Goal: Task Accomplishment & Management: Manage account settings

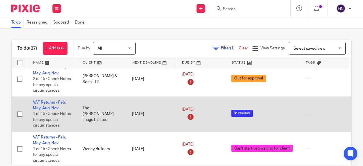
scroll to position [567, 0]
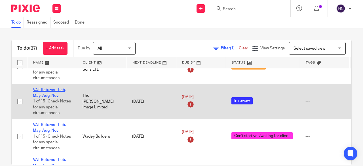
click at [49, 88] on link "VAT Returns - Feb, May, Aug, Nov" at bounding box center [49, 93] width 33 height 10
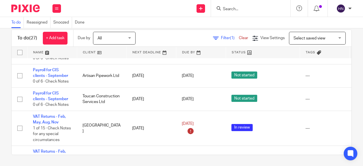
scroll to position [451, 0]
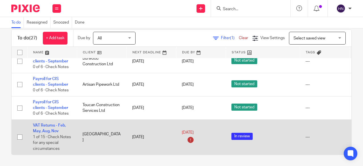
click at [51, 120] on td "VAT Returns - Feb, May, Aug, Nov 1 of 15 · Check Notes for any special circumst…" at bounding box center [52, 136] width 50 height 35
click at [51, 123] on link "VAT Returns - Feb, May, Aug, Nov" at bounding box center [49, 128] width 33 height 10
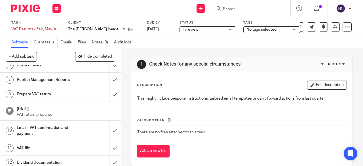
scroll to position [113, 0]
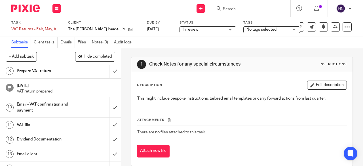
click at [47, 103] on h1 "Email - VAT confirmation and payment" at bounding box center [46, 107] width 58 height 14
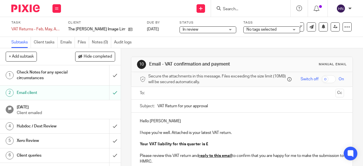
scroll to position [28, 0]
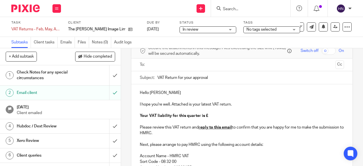
click at [169, 94] on p "Hello [PERSON_NAME]" at bounding box center [242, 93] width 204 height 6
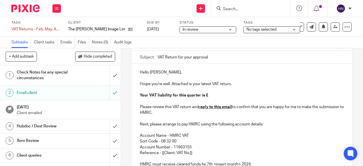
scroll to position [57, 0]
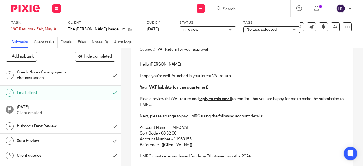
click at [211, 89] on p "Your VAT liability for this quarter is £" at bounding box center [242, 87] width 204 height 6
drag, startPoint x: 160, startPoint y: 147, endPoint x: 193, endPoint y: 149, distance: 33.5
click at [193, 148] on p "Reference - [[Client: VAT No.]]" at bounding box center [242, 145] width 204 height 6
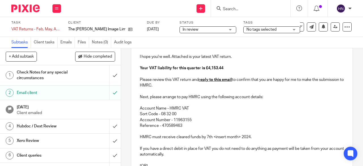
scroll to position [85, 0]
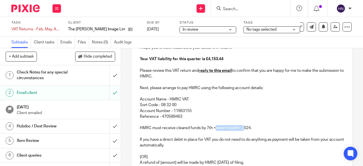
drag, startPoint x: 213, startPoint y: 128, endPoint x: 242, endPoint y: 129, distance: 28.9
click at [242, 129] on p "HMRC must receive cleared funds by 7th <insert month> 2024." at bounding box center [242, 128] width 204 height 6
click at [239, 129] on p "HMRC must receive cleared funds by 7th <insert month> 2024." at bounding box center [242, 128] width 204 height 6
drag, startPoint x: 238, startPoint y: 129, endPoint x: 210, endPoint y: 127, distance: 27.3
click at [210, 127] on p "HMRC must receive cleared funds by 7th <insert month> 2024." at bounding box center [242, 128] width 204 height 6
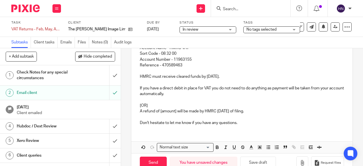
scroll to position [142, 0]
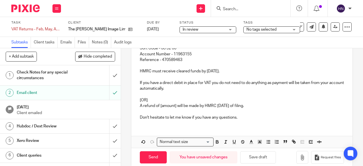
drag, startPoint x: 257, startPoint y: 105, endPoint x: 140, endPoint y: 96, distance: 117.2
click at [140, 96] on div "Hello Luke, I hope you're well. Attached is your latest VAT return. Your VAT li…" at bounding box center [241, 48] width 221 height 154
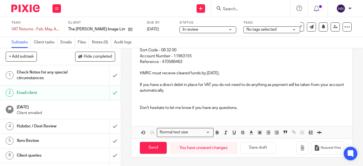
scroll to position [135, 0]
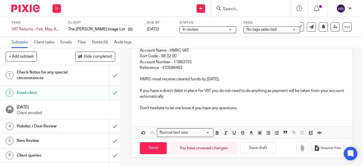
click at [245, 108] on p "Don't hesitate to let me know if you have any questions." at bounding box center [242, 108] width 204 height 6
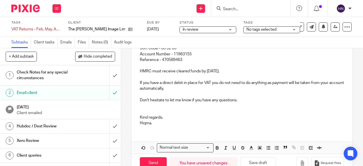
scroll to position [113, 0]
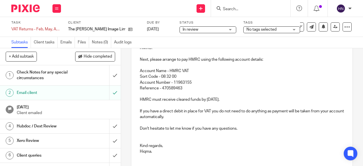
click at [187, 117] on p "If you have a direct debit in place for VAT you do not need to do anything as p…" at bounding box center [242, 114] width 204 height 12
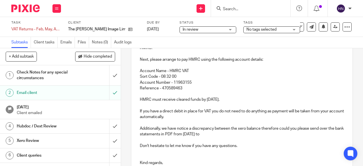
click at [209, 135] on p "Additionally, we have notice a discrepancy between the xero balance therefore c…" at bounding box center [242, 132] width 204 height 12
click at [246, 137] on p "Additionally, we have notice a discrepancy between the xero balance therefore c…" at bounding box center [242, 132] width 204 height 12
click at [202, 129] on p "Additionally, we have notice a discrepancy between the xero balance therefore c…" at bounding box center [242, 132] width 204 height 12
click at [201, 131] on p "Additionally, we have notice a discrepancy between the xero balance therefore c…" at bounding box center [242, 132] width 204 height 12
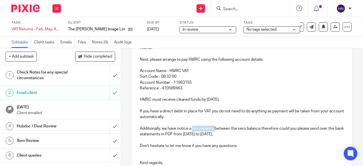
click at [201, 131] on p "Additionally, we have notice a discrepancy between the xero balance therefore c…" at bounding box center [242, 132] width 204 height 12
copy p "discrepancy"
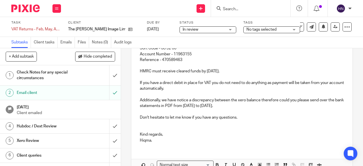
click at [181, 108] on p "Additionally, we have notice a discrepancy between the xero balance therefore c…" at bounding box center [242, 103] width 204 height 12
click at [290, 107] on p "Additionally, we have notice a discrepancy between the xero balance therefore c…" at bounding box center [242, 103] width 204 height 12
click at [148, 109] on p "Additionally, we have notice a discrepancy between the xero balance therefore c…" at bounding box center [242, 103] width 204 height 12
click at [168, 109] on p "Additionally, we have notice a discrepancy between the xero balance therefore c…" at bounding box center [242, 103] width 204 height 12
drag, startPoint x: 167, startPoint y: 114, endPoint x: 136, endPoint y: 100, distance: 34.1
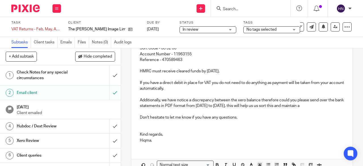
click at [136, 100] on div "Hello Luke, I hope you're well. Attached is your latest VAT return. Your VAT li…" at bounding box center [241, 59] width 221 height 177
copy p "Additionally, we have notice a discrepancy between the xero balance therefore c…"
click at [167, 109] on p "Additionally, we have notice a discrepancy between the xero balance therefore c…" at bounding box center [242, 103] width 204 height 12
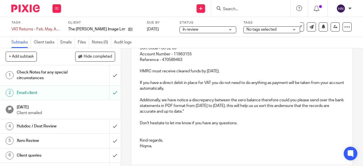
click at [145, 112] on p "Additionally, we have notice a discrepancy between the xero balance therefore c…" at bounding box center [242, 105] width 204 height 17
click at [249, 114] on p "Additionally, we have notice a discrepancy between the xero balance therefore c…" at bounding box center [242, 105] width 204 height 17
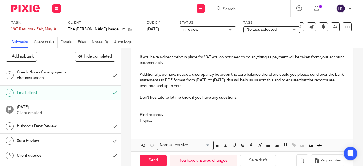
scroll to position [181, 0]
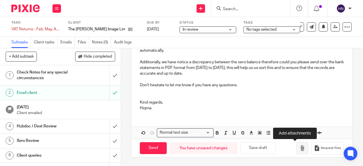
click at [299, 145] on icon "button" at bounding box center [302, 148] width 6 height 6
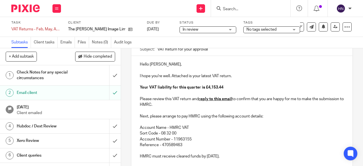
scroll to position [0, 0]
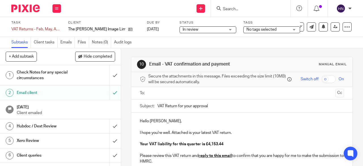
click at [174, 96] on input "text" at bounding box center [241, 93] width 183 height 7
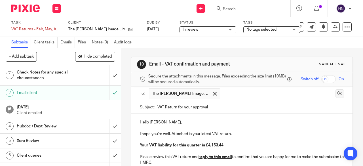
click at [335, 95] on button "Cc" at bounding box center [339, 93] width 9 height 9
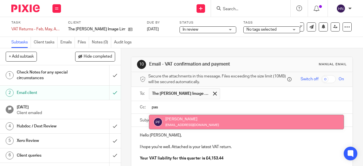
type input "pas"
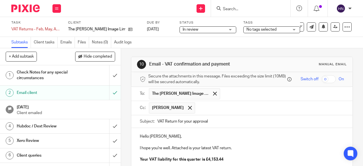
click at [202, 107] on input "text" at bounding box center [270, 107] width 144 height 11
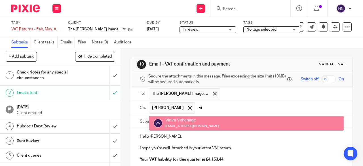
type input "vi"
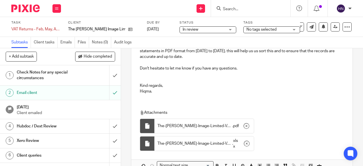
scroll to position [245, 0]
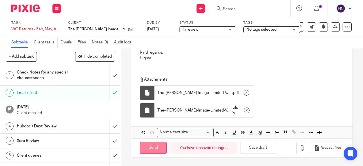
click at [153, 147] on input "Send" at bounding box center [153, 148] width 27 height 12
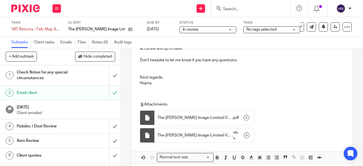
scroll to position [188, 0]
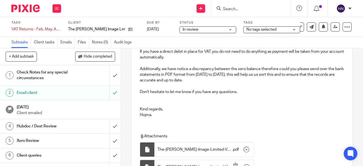
click at [204, 29] on span "In review" at bounding box center [204, 30] width 43 height 6
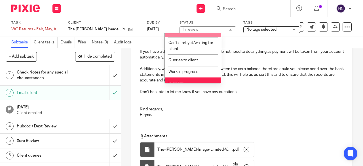
scroll to position [57, 0]
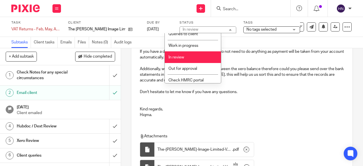
type input "Sent"
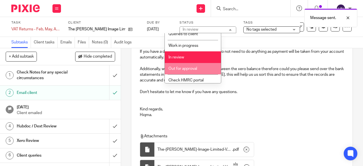
click at [184, 66] on li "Out for approval" at bounding box center [193, 69] width 56 height 12
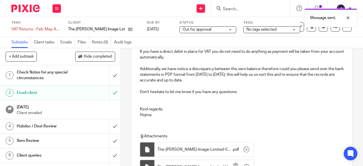
click at [156, 3] on div "Send new email Create task Add client Get Support Contact Support Help Document…" at bounding box center [215, 8] width 296 height 17
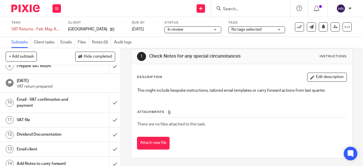
scroll to position [137, 0]
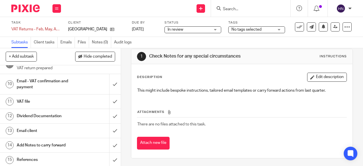
click at [45, 84] on h1 "Email - VAT confirmation and payment" at bounding box center [46, 84] width 58 height 14
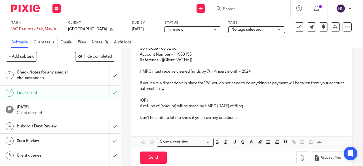
scroll to position [142, 0]
click at [150, 100] on p "[OR]" at bounding box center [242, 100] width 204 height 6
drag, startPoint x: 259, startPoint y: 107, endPoint x: 131, endPoint y: 96, distance: 128.4
click at [131, 96] on div "Hello I hope you're well. Attached is your latest VAT return. Your VAT liabilit…" at bounding box center [241, 48] width 221 height 154
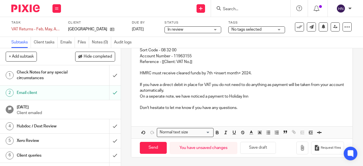
click at [203, 98] on p "On a seperate note, we have noticed a payment to Holiday Inn" at bounding box center [242, 97] width 204 height 6
click at [274, 97] on p "On a seperate note, we have noticed that most of the invoices was under the per…" at bounding box center [242, 97] width 204 height 6
click at [290, 97] on p "On a seperate note, we have noticed that most of the invoices was under your pe…" at bounding box center [242, 97] width 204 height 6
click at [293, 95] on p "On a seperate note, we have noticed that most of the invoices was under your pe…" at bounding box center [242, 97] width 204 height 6
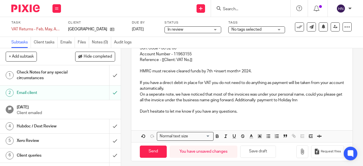
click at [219, 102] on p "On a seperate note, we have noticed that most of the invoices was under your pe…" at bounding box center [242, 98] width 204 height 12
click at [308, 103] on p "On a seperate note, we have noticed that most of the invoices was under your pe…" at bounding box center [242, 98] width 204 height 12
click at [264, 102] on p "On a seperate note, we have noticed that most of the invoices was under your pe…" at bounding box center [242, 98] width 204 height 12
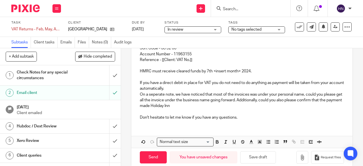
click at [194, 107] on p "On a seperate note, we have noticed that most of the invoices was under your pe…" at bounding box center [242, 100] width 204 height 17
click at [218, 107] on p "On a seperate note, we have noticed that most of the invoices was under your pe…" at bounding box center [242, 100] width 204 height 17
click at [234, 107] on p "On a seperate note, we have noticed that most of the invoices was under your pe…" at bounding box center [242, 100] width 204 height 17
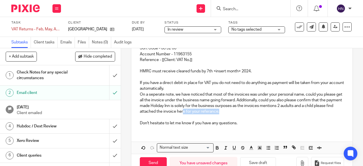
drag, startPoint x: 241, startPoint y: 112, endPoint x: 201, endPoint y: 111, distance: 39.7
click at [201, 111] on p "On a seperate note, we have noticed that most of the invoices was under your pe…" at bounding box center [242, 103] width 204 height 23
click at [157, 95] on p "On a seperate note, we have noticed that most of the invoices was under your pe…" at bounding box center [242, 103] width 204 height 23
click at [233, 105] on p "On a separate note, we have noticed that most of the invoices was under your pe…" at bounding box center [242, 103] width 204 height 23
click at [233, 107] on p "On a separate note, we have noticed that most of the invoices was under your pe…" at bounding box center [242, 103] width 204 height 23
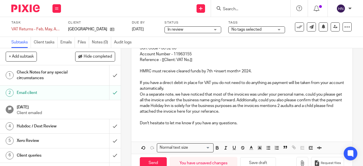
click at [306, 107] on p "On a separate note, we have noticed that most of the invoices was under your pe…" at bounding box center [242, 103] width 204 height 23
click at [303, 108] on p "On a separate note, we have noticed that most of the invoices was under your pe…" at bounding box center [242, 103] width 204 height 23
click at [226, 113] on p "On a separate note, we have noticed that most of the invoices was under your pe…" at bounding box center [242, 103] width 204 height 23
click at [244, 119] on p at bounding box center [242, 118] width 204 height 6
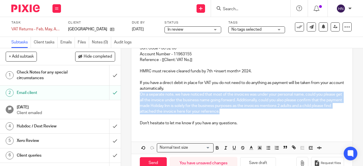
drag, startPoint x: 241, startPoint y: 113, endPoint x: 136, endPoint y: 96, distance: 107.1
click at [136, 96] on div "Hello I hope you're well. Attached is your latest VAT return. Your VAT liabilit…" at bounding box center [241, 50] width 221 height 159
copy p "On a separate note, we have noticed that most of the invoices was under your pe…"
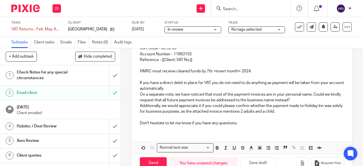
click at [185, 90] on p "If you have a direct debit in place for VAT you do not need to do anything as p…" at bounding box center [242, 86] width 204 height 12
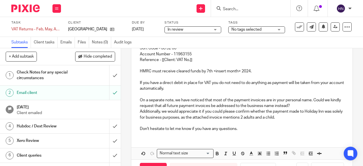
click at [248, 101] on p "On a separate note, we have noticed that most of the payment invoices are in yo…" at bounding box center [242, 103] width 204 height 12
click at [258, 101] on p "On a separate note, we have noticed that most of the invoices are in your perso…" at bounding box center [242, 103] width 204 height 12
click at [316, 101] on p "On a separate note, we have noticed that most of the invoices are under your pe…" at bounding box center [242, 103] width 204 height 12
click at [315, 100] on p "On a separate note, we have noticed that most of the invoices are under your pe…" at bounding box center [242, 103] width 204 height 12
drag, startPoint x: 137, startPoint y: 108, endPoint x: 186, endPoint y: 109, distance: 48.8
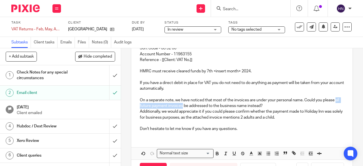
click at [186, 109] on div "Hello I hope you're well. Attached is your latest VAT return. Your VAT liabilit…" at bounding box center [241, 53] width 221 height 165
click at [216, 107] on p "On a separate note, we have noticed that most of the invoices are under your pe…" at bounding box center [242, 103] width 204 height 12
click at [142, 108] on p "On a separate note, we have noticed that most of the invoices are under your pe…" at bounding box center [242, 103] width 204 height 12
click at [185, 108] on p "On a separate note, we have noticed that most of the invoices are under your pe…" at bounding box center [242, 103] width 204 height 12
click at [229, 107] on p "On a separate note, we have noticed that most of the invoices are under your pe…" at bounding box center [242, 103] width 204 height 12
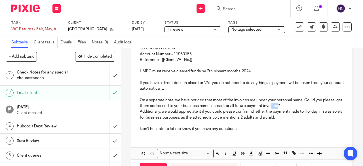
drag, startPoint x: 283, startPoint y: 107, endPoint x: 277, endPoint y: 106, distance: 6.7
click at [277, 106] on p "On a separate note, we have noticed that most of the invoices are under your pe…" at bounding box center [242, 103] width 204 height 12
click at [272, 111] on p "Additionally, we would appreciate it if you could please confirm whether the pa…" at bounding box center [242, 115] width 204 height 12
click at [268, 107] on p "On a separate note, we have noticed that most of the invoices are under your pe…" at bounding box center [242, 103] width 204 height 12
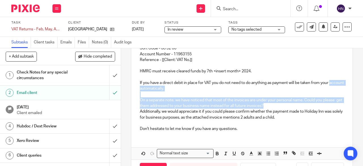
drag, startPoint x: 269, startPoint y: 106, endPoint x: 130, endPoint y: 92, distance: 139.6
click at [131, 92] on div "Hello I hope you're well. Attached is your latest VAT return. Your VAT liabilit…" at bounding box center [241, 53] width 221 height 165
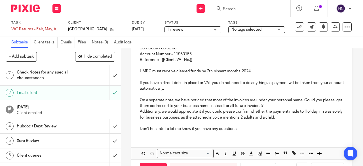
click at [241, 112] on p "Additionally, we would appreciate it if you could please confirm whether the pa…" at bounding box center [242, 115] width 204 height 12
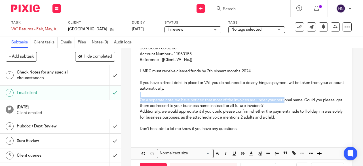
drag, startPoint x: 282, startPoint y: 104, endPoint x: 163, endPoint y: 96, distance: 119.9
click at [163, 97] on div "Hello I hope you're well. Attached is your latest VAT return. Your VAT liabilit…" at bounding box center [241, 53] width 221 height 165
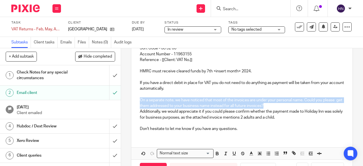
drag, startPoint x: 277, startPoint y: 109, endPoint x: 123, endPoint y: 99, distance: 153.9
click at [123, 99] on div "10 Email - VAT confirmation and payment Manual email Secure the attachments in …" at bounding box center [242, 107] width 242 height 118
copy p "On a separate note, we have noticed that most of the invoices are under your pe…"
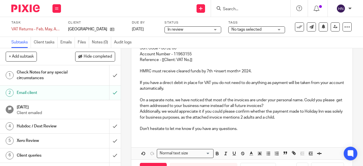
click at [247, 116] on p "Additionally, we would appreciate it if you could please confirm whether the pa…" at bounding box center [242, 115] width 204 height 12
click at [155, 106] on p "On a separate note, we have noticed that most of the invoices are under your pe…" at bounding box center [242, 103] width 204 height 12
drag, startPoint x: 225, startPoint y: 109, endPoint x: 257, endPoint y: 106, distance: 32.1
click at [257, 106] on p "On a separate note, we have noticed that most of the invoices are under your pe…" at bounding box center [242, 103] width 204 height 12
click at [143, 108] on p "On a separate note, we have noticed that most of the invoices are under your pe…" at bounding box center [242, 103] width 204 height 12
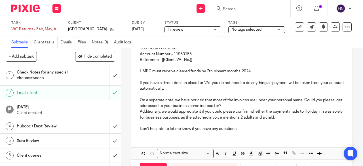
click at [147, 107] on p "On a separate note, we have noticed that most of the invoices are under your pe…" at bounding box center [242, 103] width 204 height 12
click at [146, 106] on p "On a separate note, we have noticed that most of the invoices are under your pe…" at bounding box center [242, 103] width 204 height 12
click at [145, 108] on p "On a separate note, we have noticed that most of the invoices are under your pe…" at bounding box center [242, 103] width 204 height 12
click at [268, 109] on p "On a separate note, we have noticed that most of the invoices are under your pe…" at bounding box center [242, 103] width 204 height 12
click at [145, 107] on p "On a separate note, we have noticed that most of the invoices are under your pe…" at bounding box center [242, 103] width 204 height 12
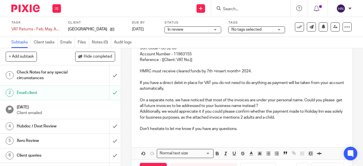
click at [177, 113] on p "Additionally, we would appreciate it if you could please confirm whether the pa…" at bounding box center [242, 115] width 204 height 12
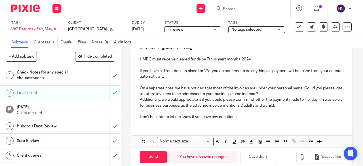
scroll to position [164, 0]
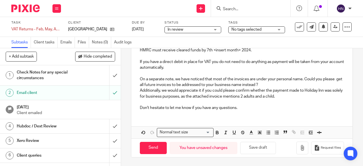
click at [241, 109] on p "Don't hesitate to let me know if you have any questions." at bounding box center [242, 108] width 204 height 6
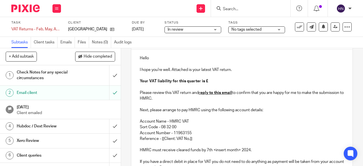
scroll to position [50, 0]
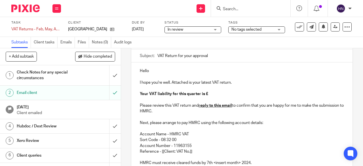
click at [211, 96] on p "Your VAT liability for this quarter is £" at bounding box center [242, 94] width 204 height 6
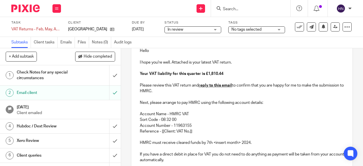
scroll to position [79, 0]
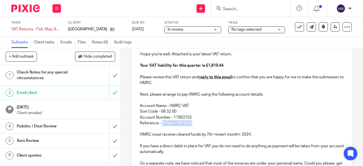
drag, startPoint x: 160, startPoint y: 124, endPoint x: 192, endPoint y: 126, distance: 32.4
click at [192, 126] on p "Reference - [[Client: VAT No.]]" at bounding box center [242, 123] width 204 height 6
drag, startPoint x: 238, startPoint y: 136, endPoint x: 213, endPoint y: 136, distance: 25.8
click at [213, 136] on p "HMRC must receive cleared funds by 7th <insert month> 2024." at bounding box center [242, 135] width 204 height 6
click at [216, 136] on p "HMRC must receive cleared funds by 7th october 2024." at bounding box center [242, 135] width 204 height 6
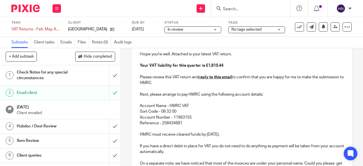
click at [236, 135] on p "HMRC must receive cleared funds by 7th October 2024." at bounding box center [242, 135] width 204 height 6
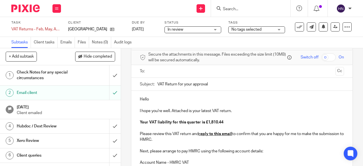
click at [154, 102] on p "Hello" at bounding box center [242, 99] width 204 height 6
click at [158, 75] on input "text" at bounding box center [241, 71] width 183 height 7
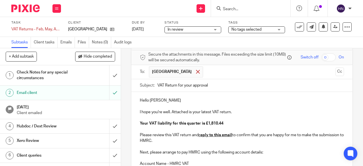
click at [196, 73] on span at bounding box center [198, 72] width 4 height 4
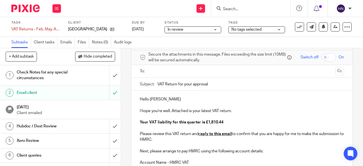
click at [173, 73] on input "text" at bounding box center [241, 71] width 183 height 7
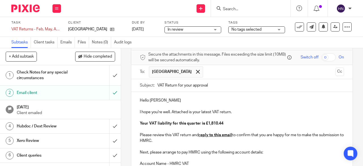
click at [171, 105] on p at bounding box center [242, 106] width 204 height 6
click at [167, 100] on p "Hello Jennifer" at bounding box center [242, 101] width 204 height 6
click at [335, 72] on button "Cc" at bounding box center [339, 71] width 9 height 9
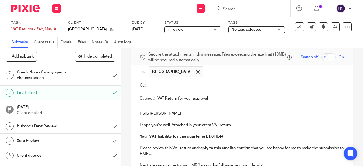
click at [173, 89] on input "text" at bounding box center [245, 85] width 191 height 7
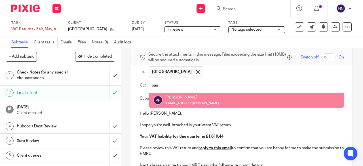
type input "pas"
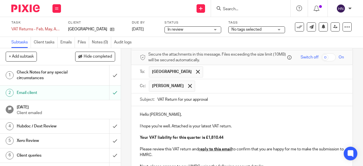
click at [198, 88] on input "text" at bounding box center [270, 86] width 144 height 11
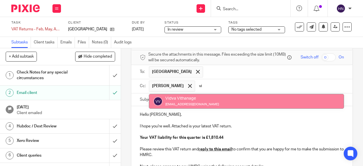
type input "vi"
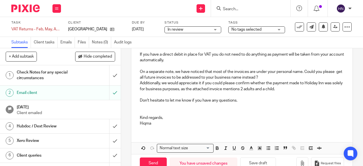
scroll to position [202, 0]
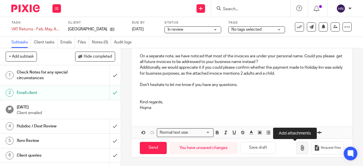
click at [299, 145] on icon "button" at bounding box center [302, 148] width 6 height 6
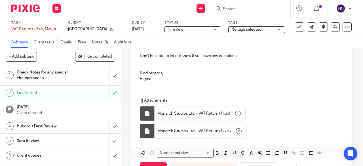
scroll to position [251, 0]
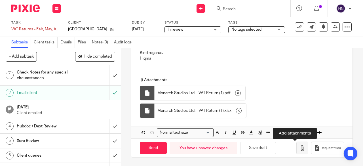
click at [299, 149] on icon "button" at bounding box center [302, 148] width 6 height 6
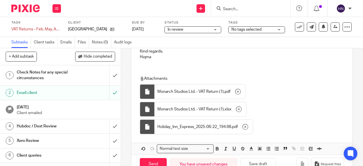
scroll to position [268, 0]
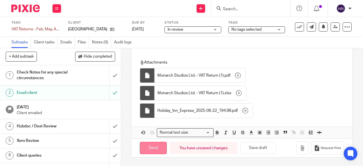
click at [152, 147] on input "Send" at bounding box center [153, 148] width 27 height 12
click at [206, 33] on div "In review In review" at bounding box center [192, 29] width 57 height 7
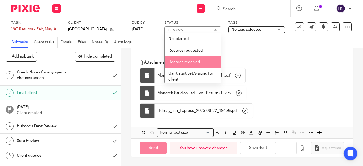
scroll to position [71, 0]
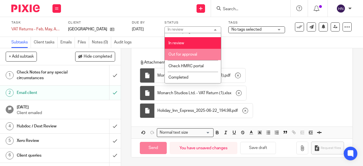
click at [187, 52] on span "Out for approval" at bounding box center [182, 54] width 29 height 4
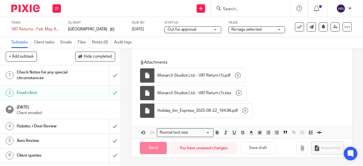
type input "Sent"
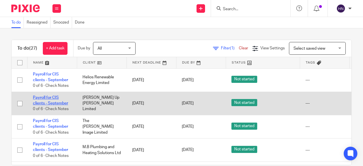
click at [52, 96] on link "Payroll for CIS clients - September" at bounding box center [50, 101] width 35 height 10
